Goal: Task Accomplishment & Management: Manage account settings

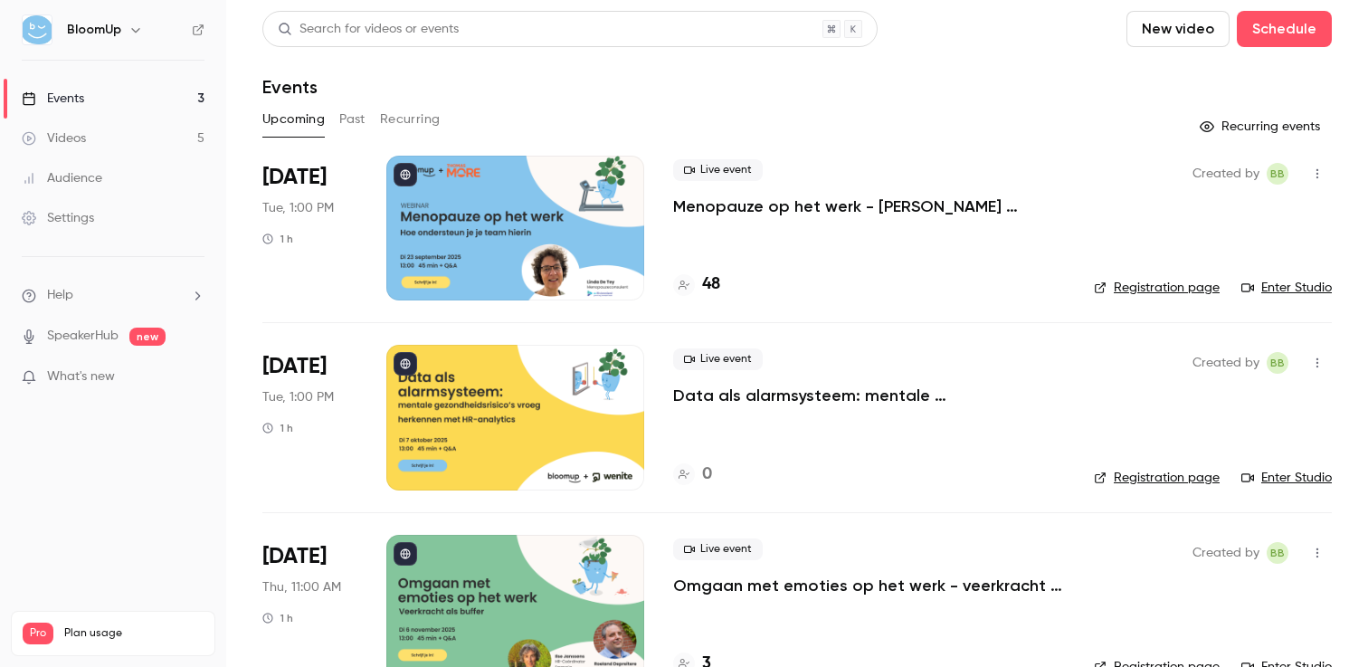
scroll to position [45, 0]
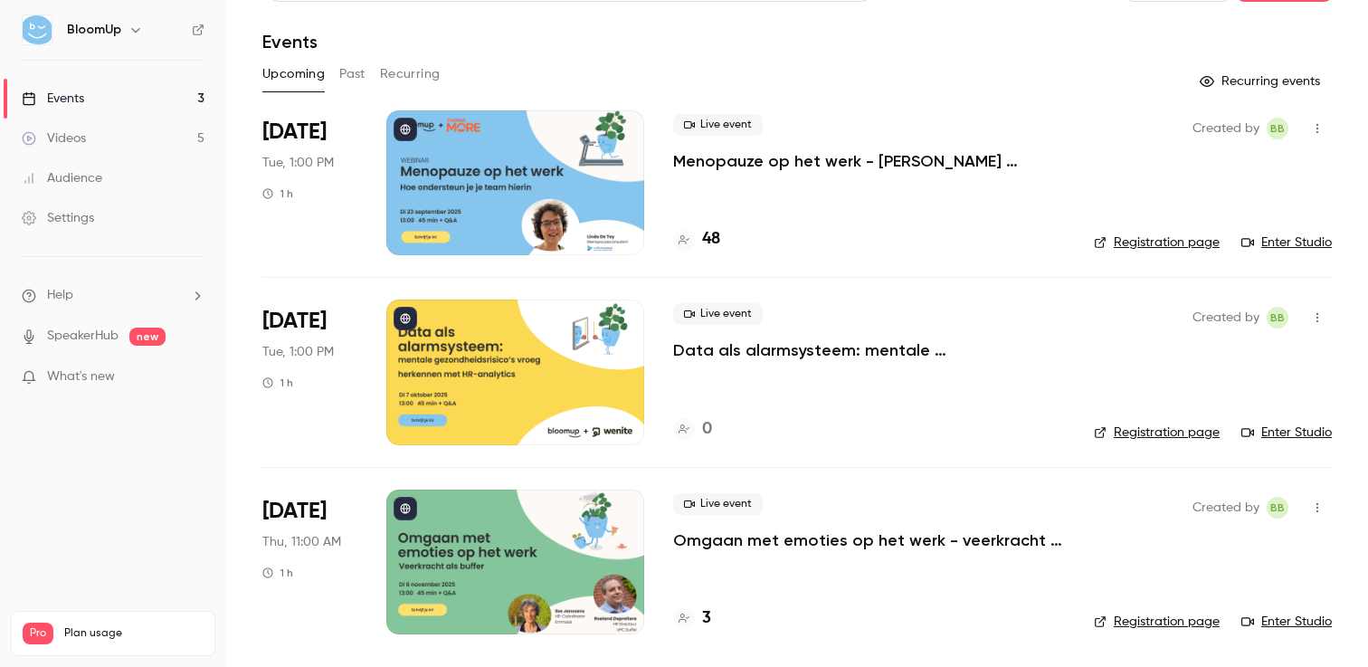
click at [758, 541] on p "Omgaan met emoties op het werk - veerkracht als buffer" at bounding box center [869, 540] width 392 height 22
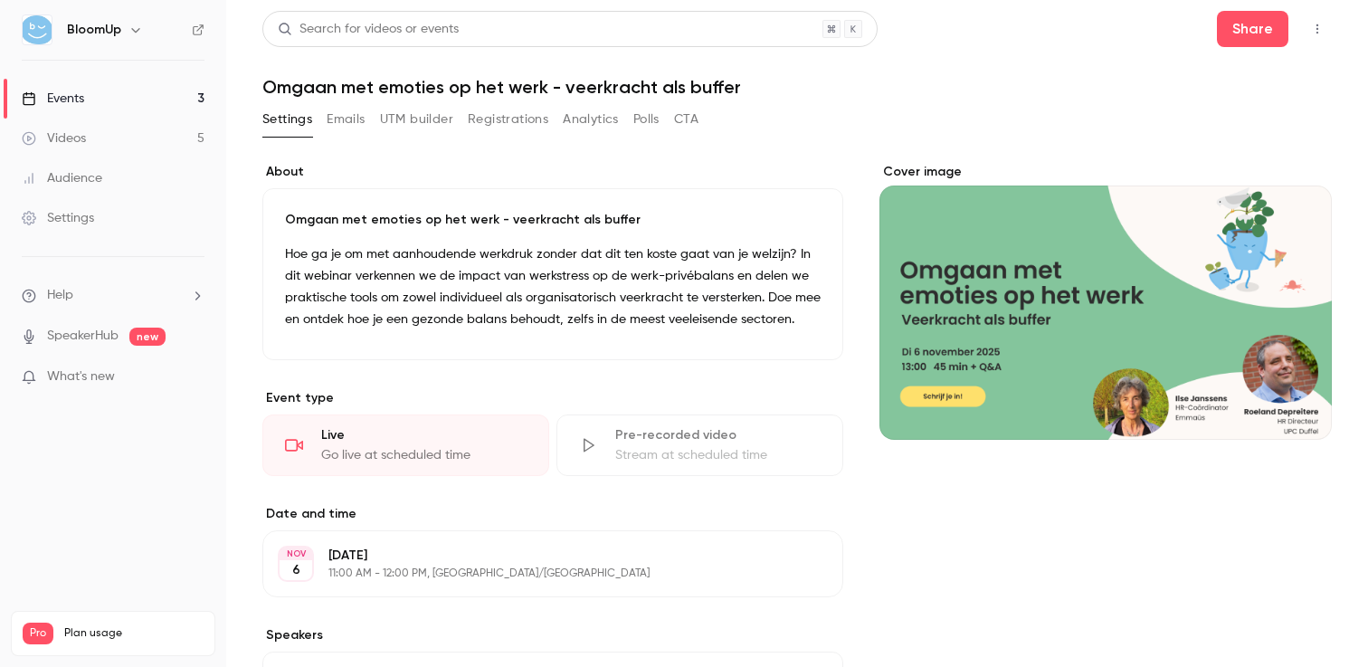
click at [1285, 408] on button "Cover image" at bounding box center [1300, 407] width 36 height 36
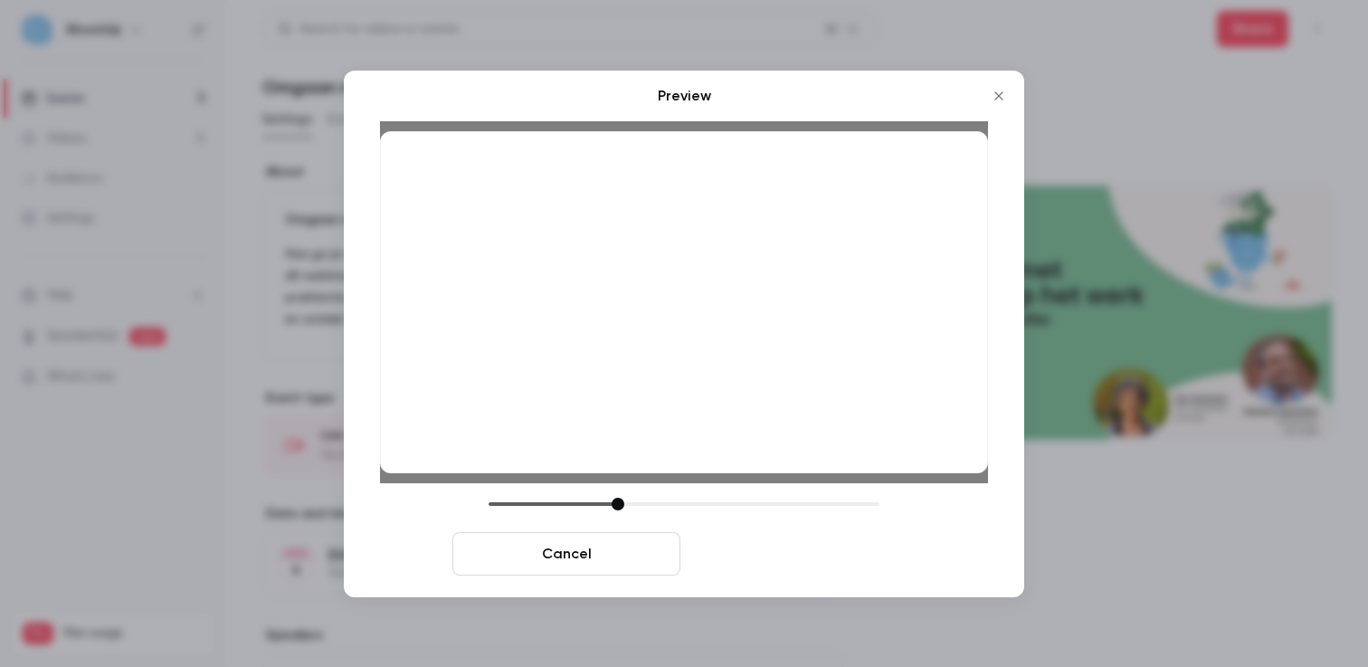
click at [799, 550] on button "Save cover" at bounding box center [802, 553] width 228 height 43
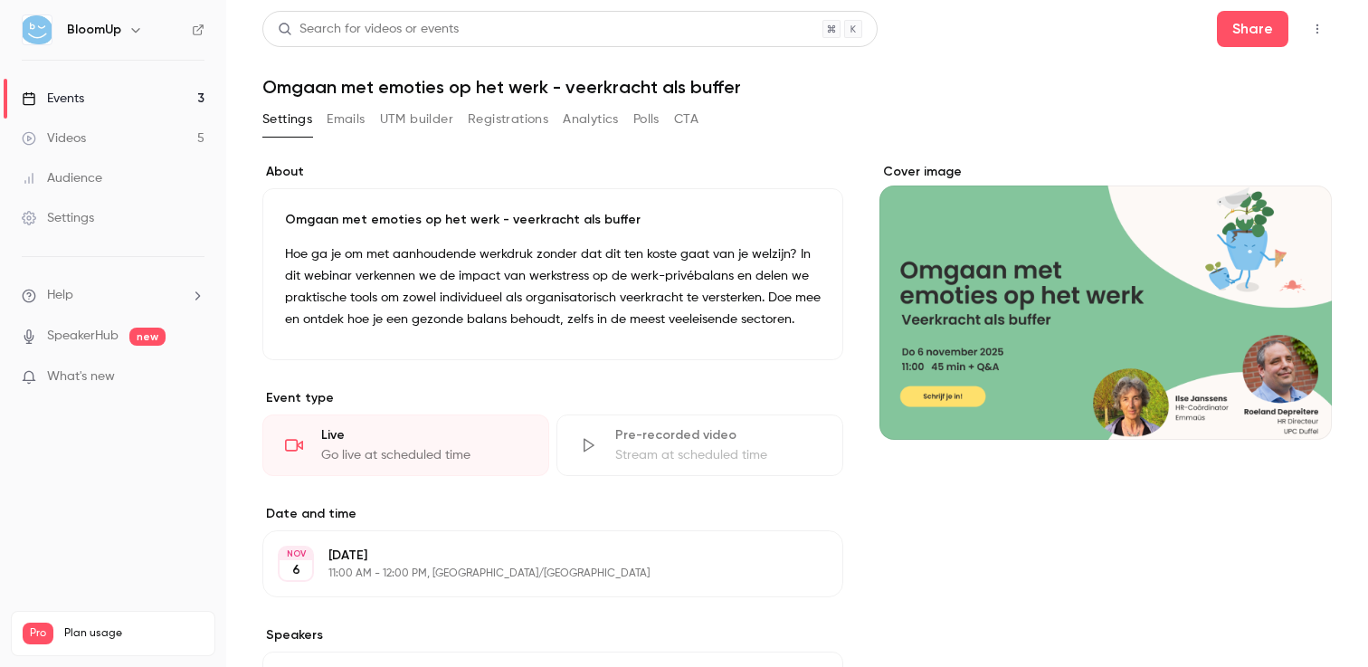
click at [1003, 503] on div "Cover image" at bounding box center [1106, 556] width 453 height 787
click at [174, 94] on link "Events 3" at bounding box center [113, 99] width 226 height 40
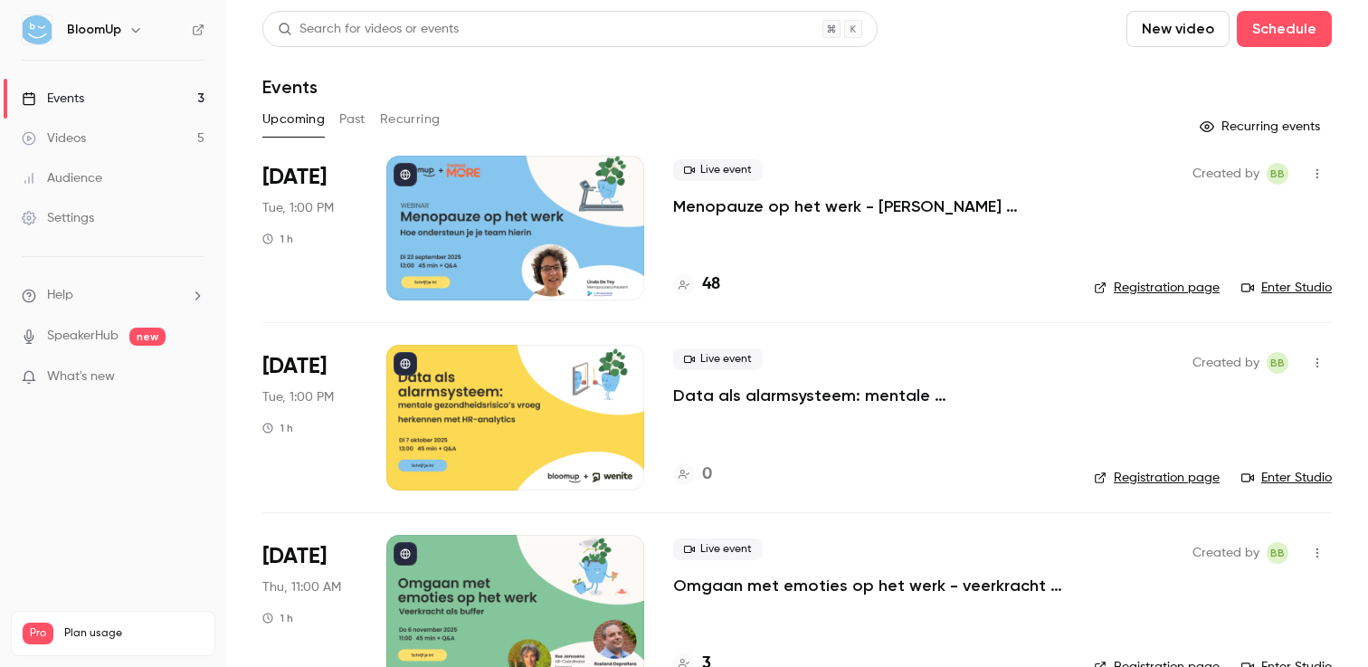
scroll to position [45, 0]
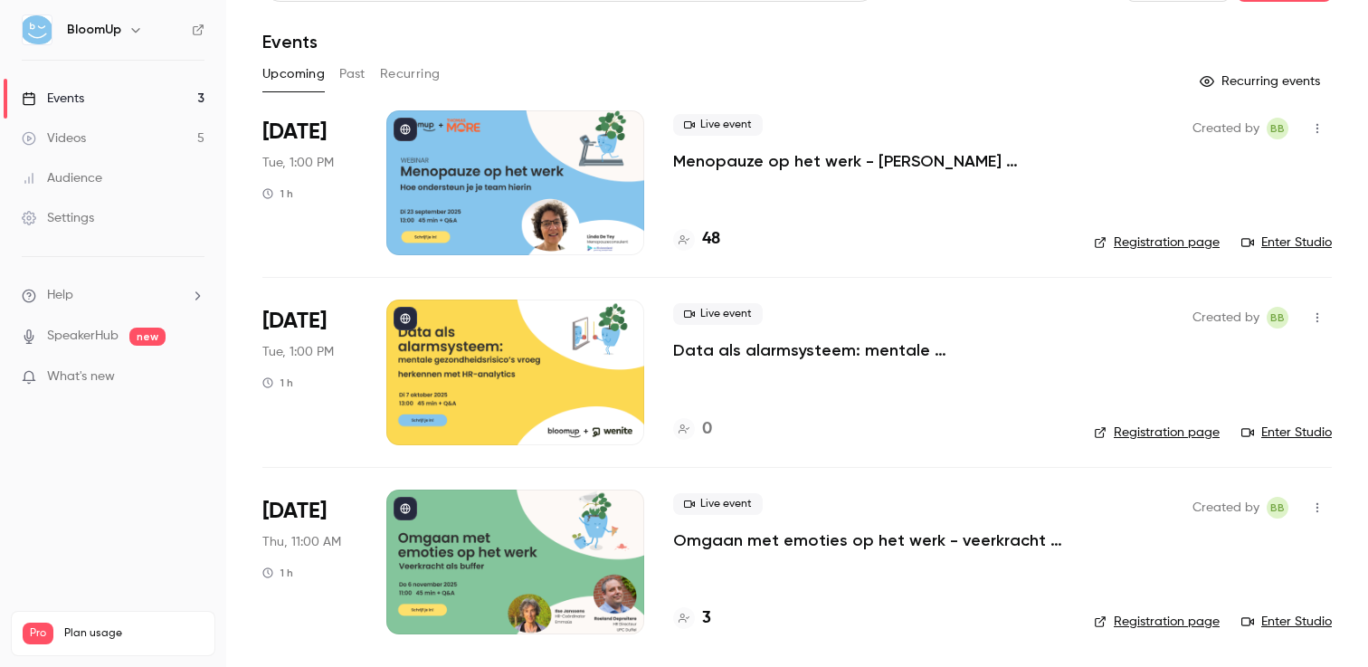
click at [737, 538] on p "Omgaan met emoties op het werk - veerkracht als buffer" at bounding box center [869, 540] width 392 height 22
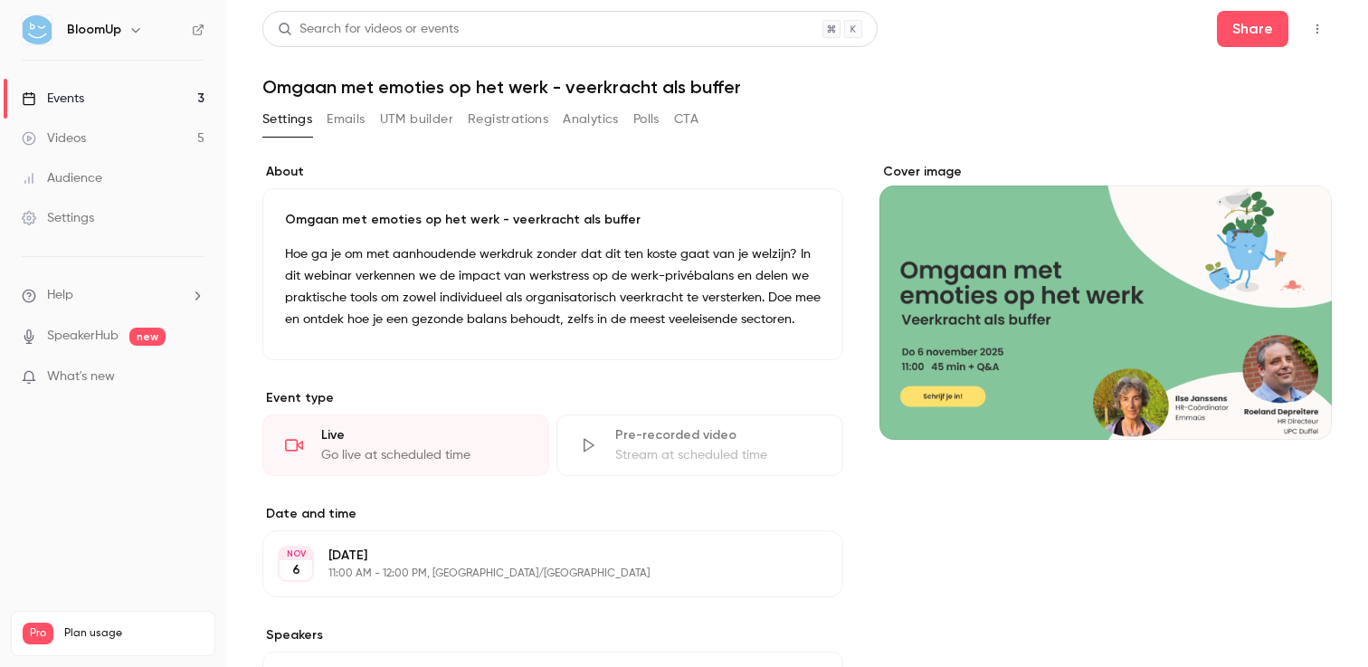
click at [145, 101] on link "Events 3" at bounding box center [113, 99] width 226 height 40
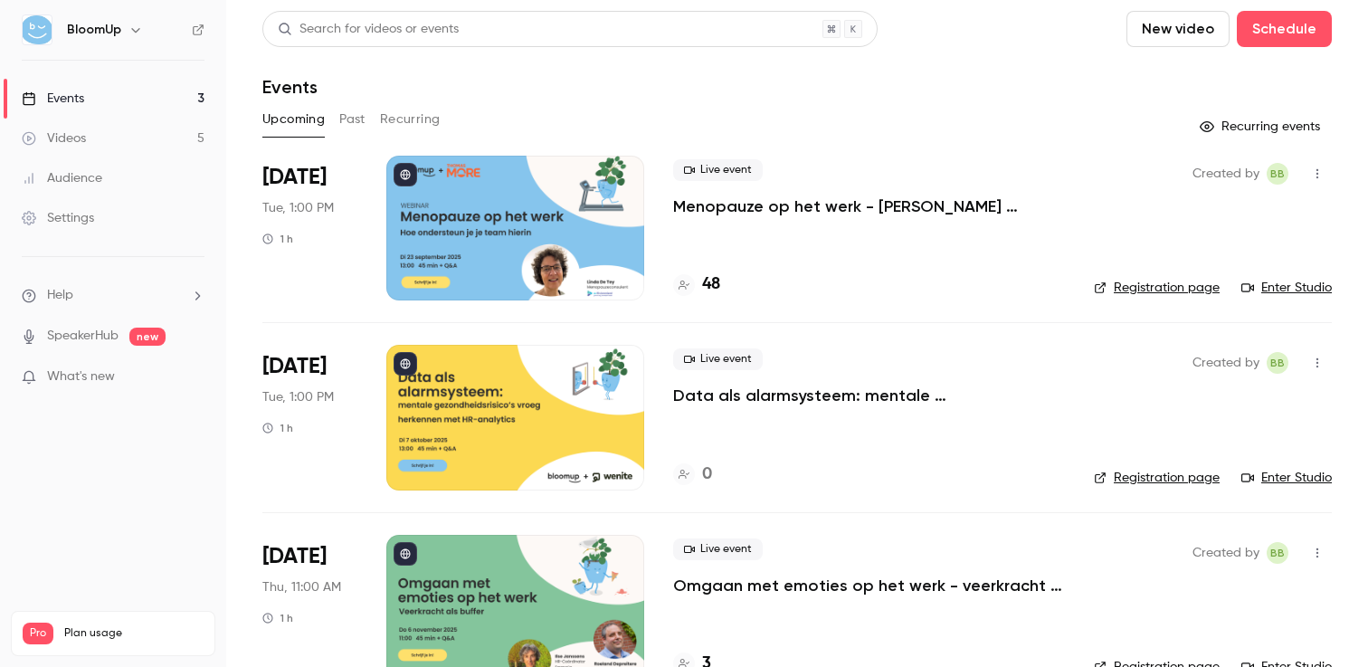
click at [1135, 290] on link "Registration page" at bounding box center [1157, 288] width 126 height 18
click at [790, 207] on p "Menopauze op het werk - [PERSON_NAME] ondersteun je je team hierin" at bounding box center [869, 206] width 392 height 22
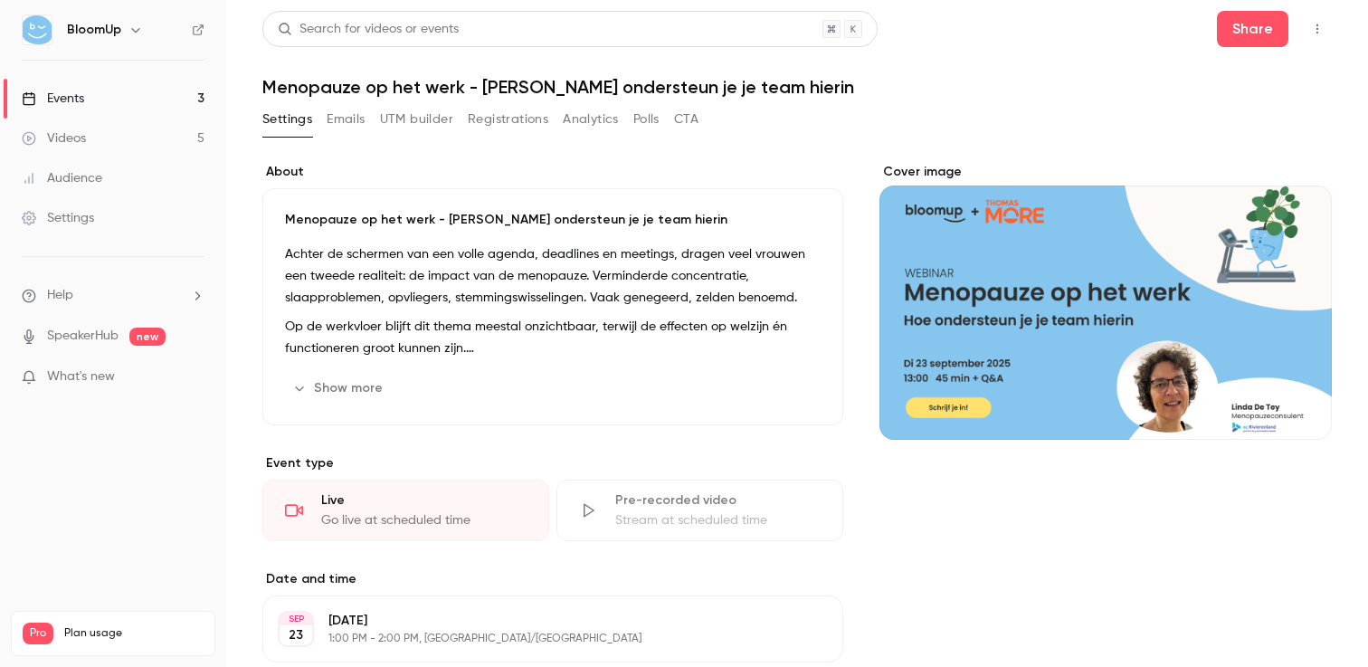
click at [410, 399] on div "Show more Edit" at bounding box center [553, 388] width 536 height 29
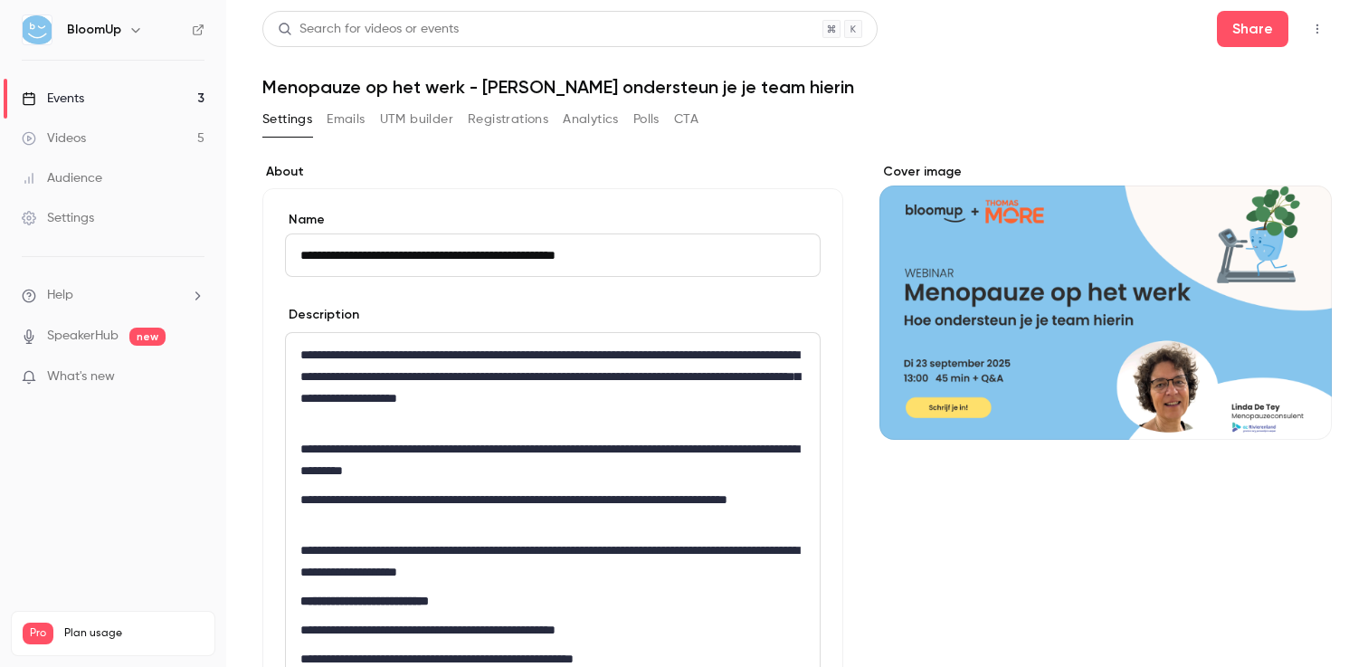
click at [102, 102] on link "Events 3" at bounding box center [113, 99] width 226 height 40
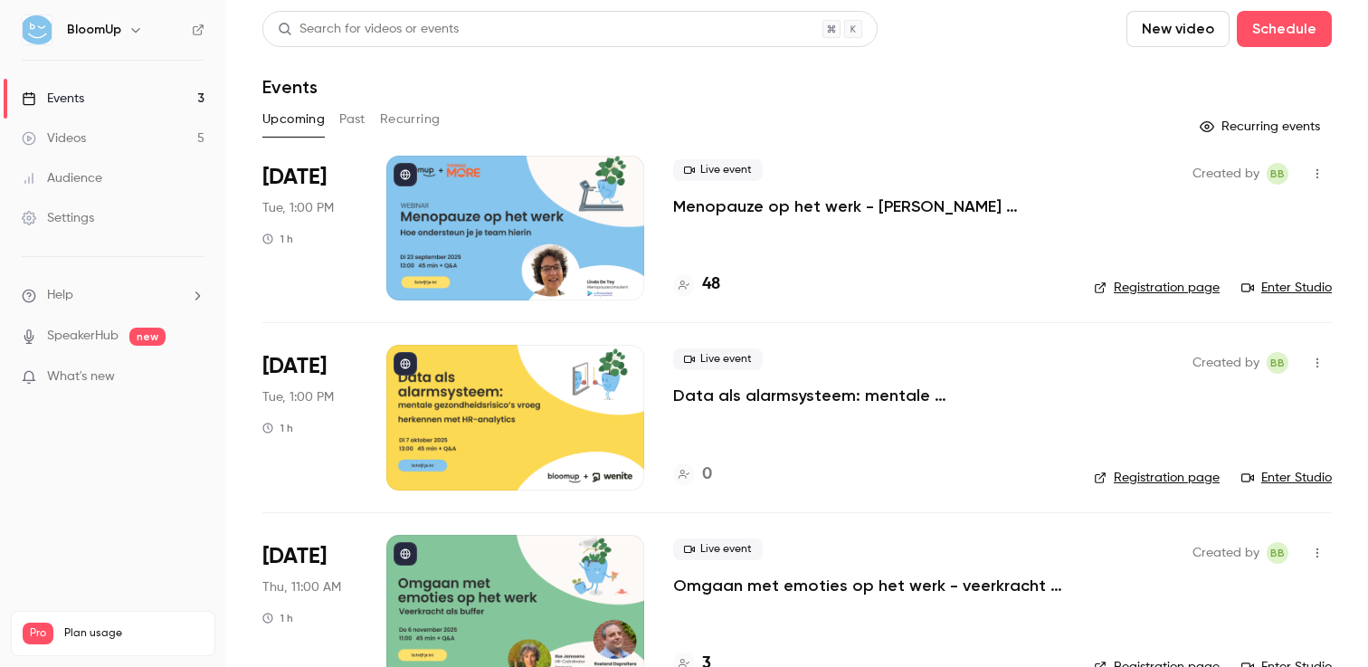
click at [725, 123] on div "Upcoming Past Recurring" at bounding box center [797, 119] width 1070 height 29
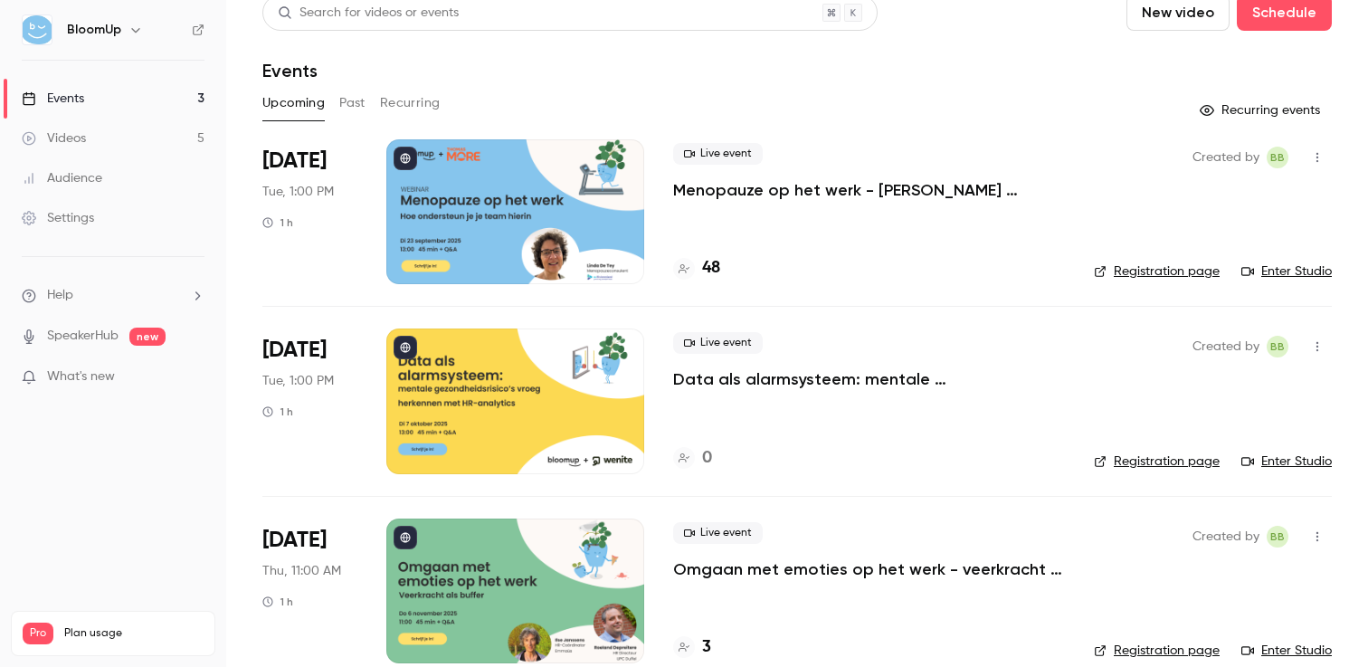
scroll to position [45, 0]
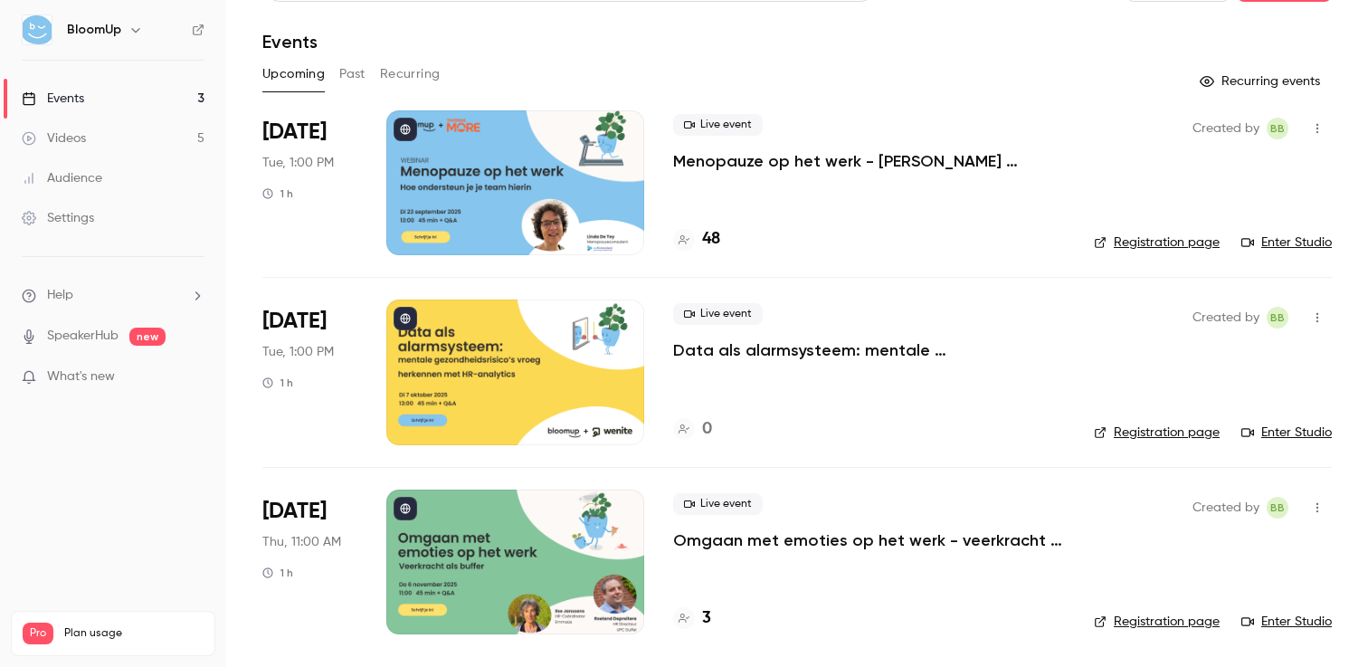
click at [241, 232] on main "Search for videos or events New video Schedule Events Upcoming Past Recurring R…" at bounding box center [797, 333] width 1142 height 667
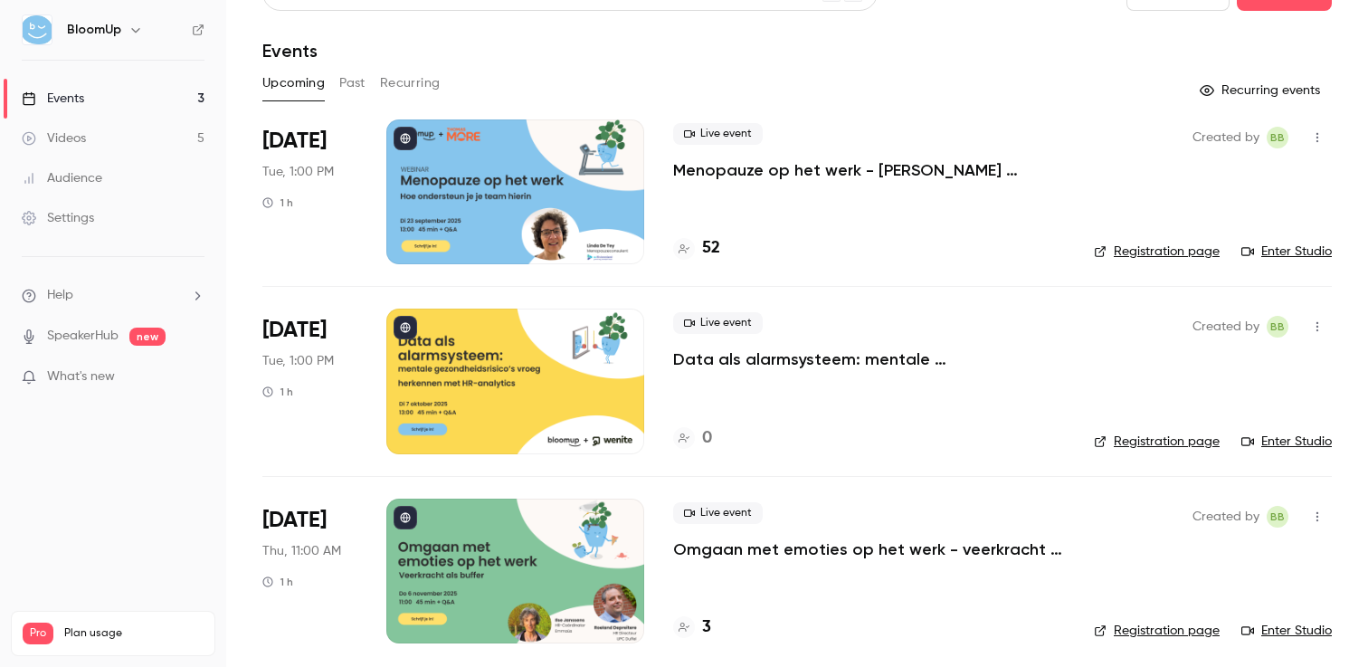
scroll to position [45, 0]
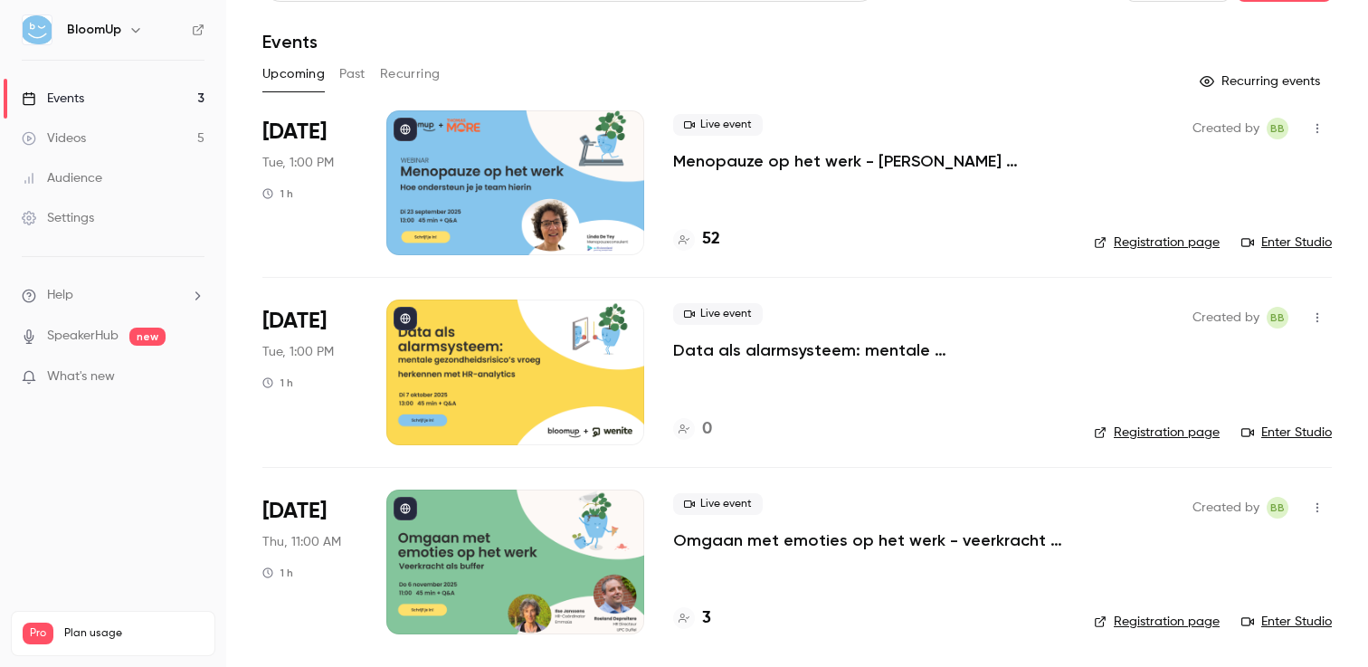
click at [355, 77] on button "Past" at bounding box center [352, 74] width 26 height 29
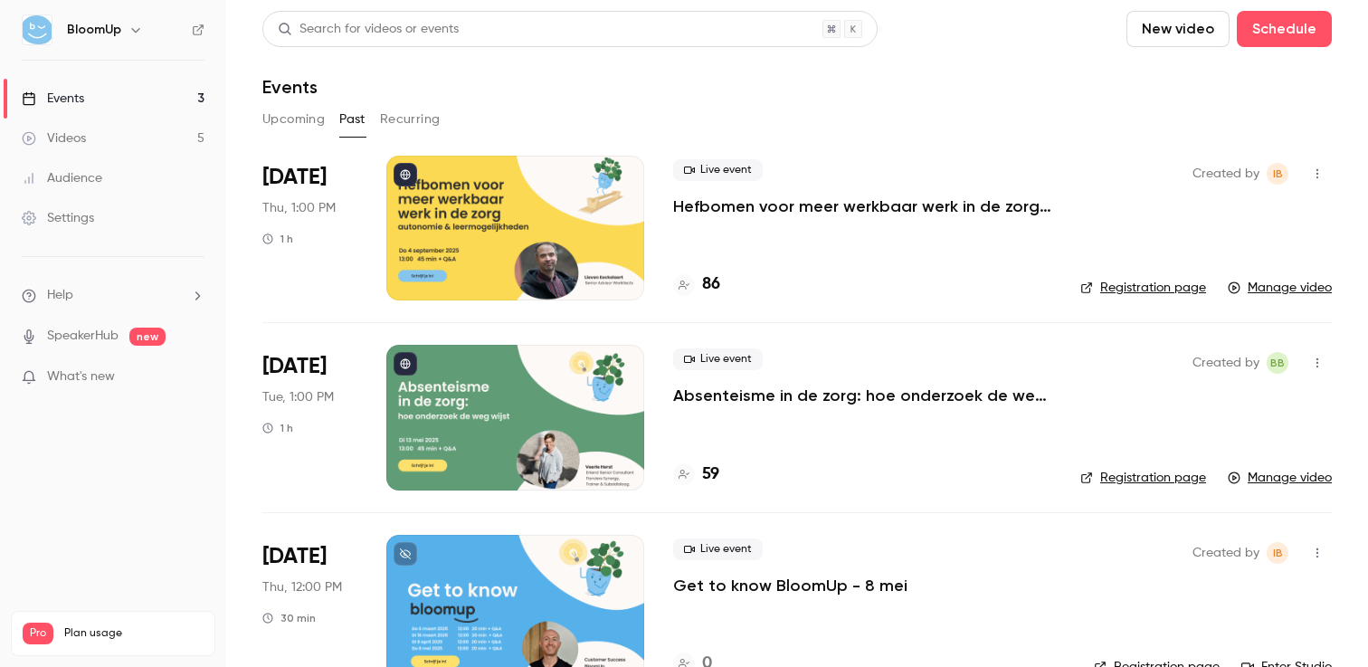
click at [306, 126] on button "Upcoming" at bounding box center [293, 119] width 62 height 29
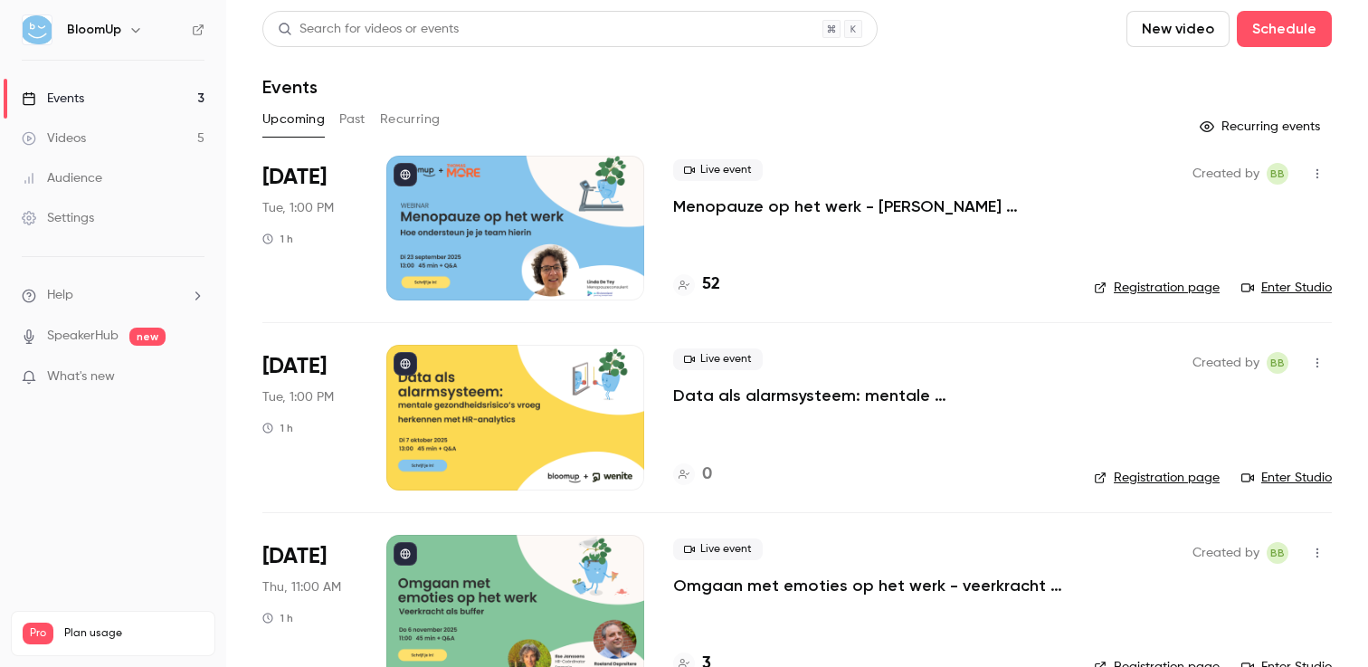
click at [117, 102] on link "Events 3" at bounding box center [113, 99] width 226 height 40
